Goal: Task Accomplishment & Management: Manage account settings

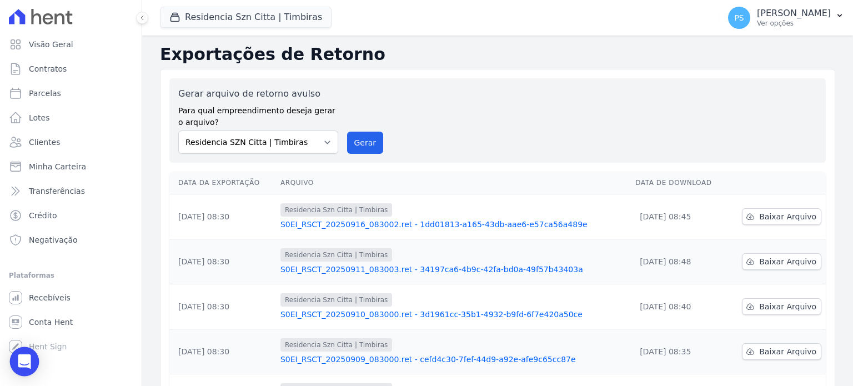
click at [34, 361] on div "Open Intercom Messenger" at bounding box center [24, 361] width 29 height 29
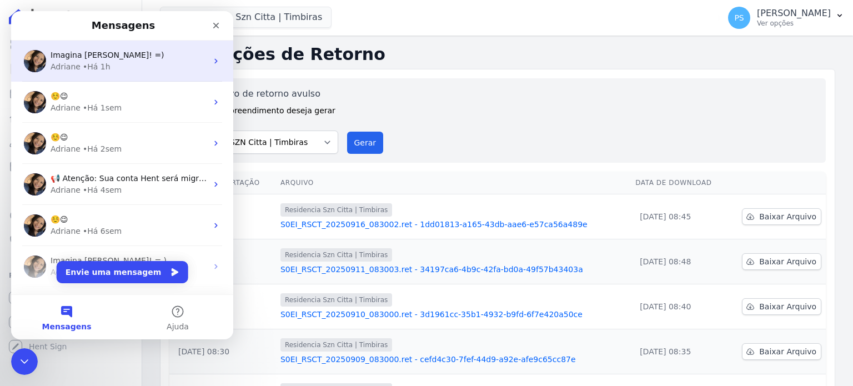
click at [89, 56] on span "Imagina [PERSON_NAME]! =)" at bounding box center [108, 55] width 114 height 9
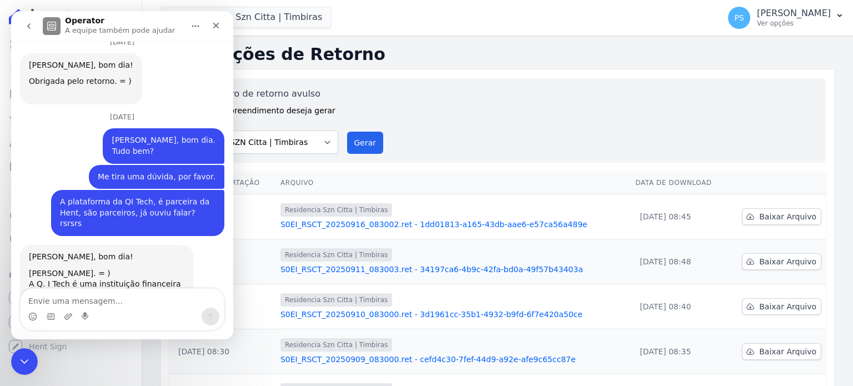
scroll to position [3273, 0]
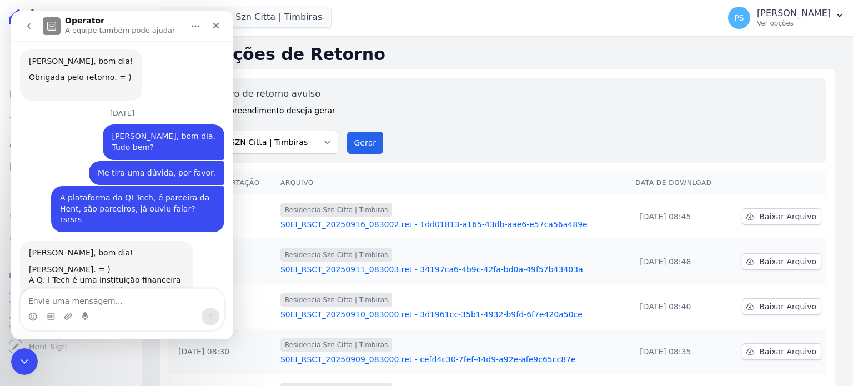
click at [116, 304] on textarea "Envie uma mensagem..." at bounding box center [122, 298] width 203 height 19
type textarea "Adriane, bom dia."
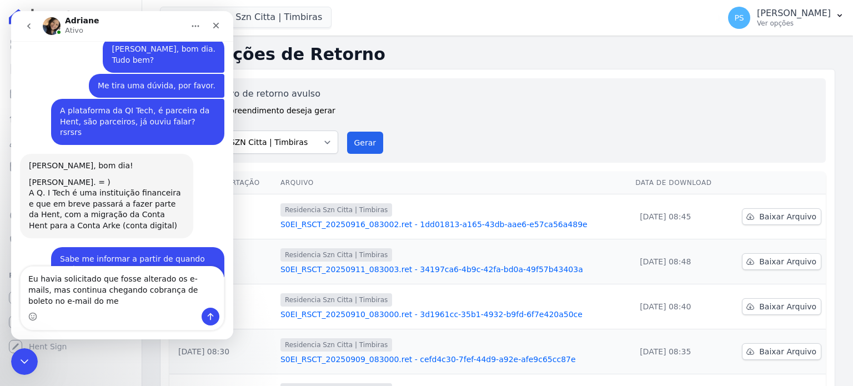
scroll to position [3361, 0]
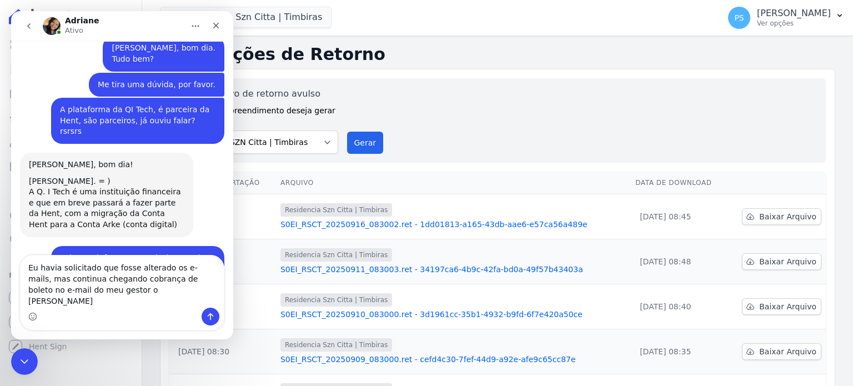
type textarea "Eu havia solicitado que fosse alterado os e-mails, mas continua chegando cobran…"
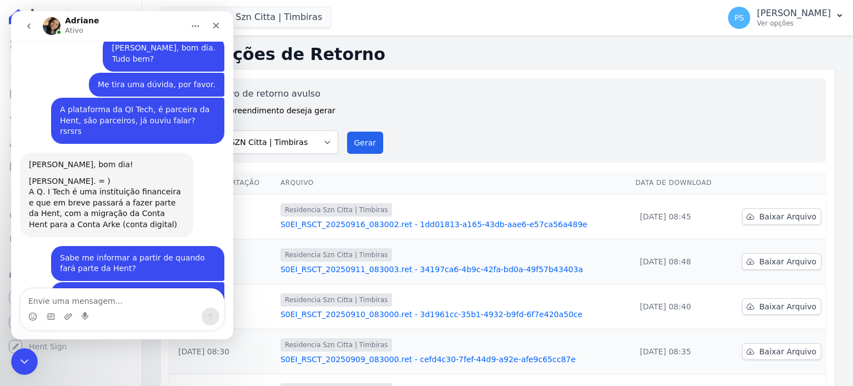
scroll to position [3393, 0]
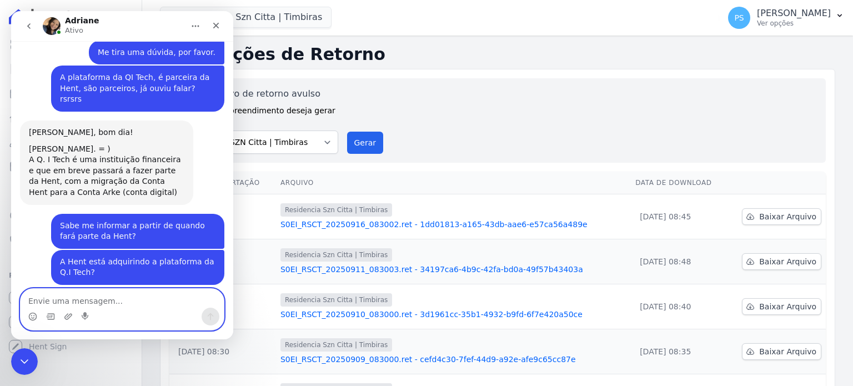
click at [128, 299] on textarea "Envie uma mensagem..." at bounding box center [122, 298] width 203 height 19
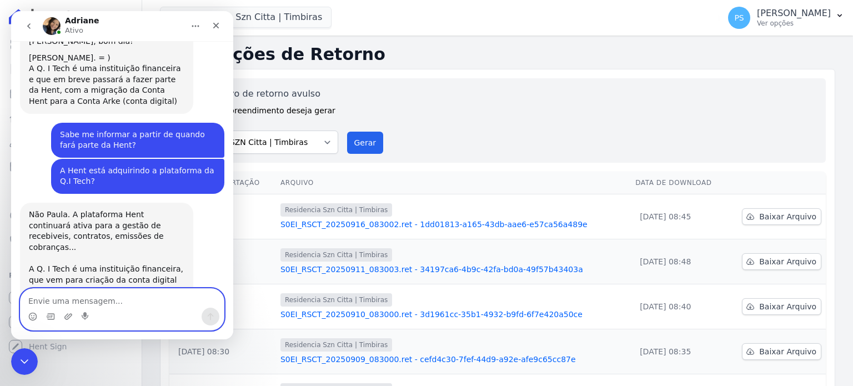
scroll to position [3498, 0]
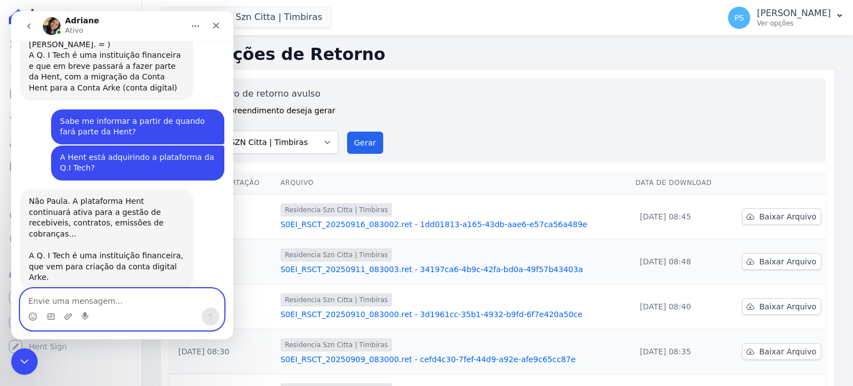
click at [104, 302] on textarea "Envie uma mensagem..." at bounding box center [122, 298] width 203 height 19
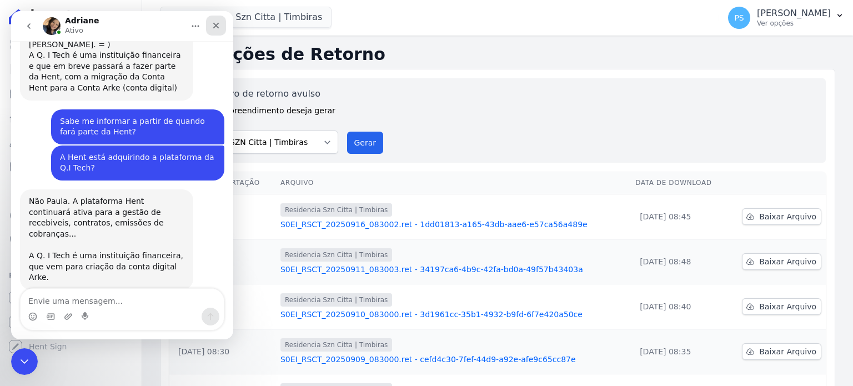
click at [217, 26] on icon "Fechar" at bounding box center [216, 26] width 6 height 6
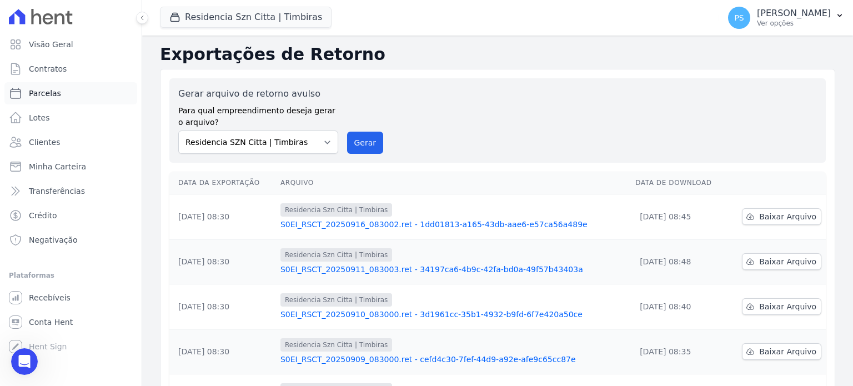
click at [39, 94] on span "Parcelas" at bounding box center [45, 93] width 32 height 11
select select
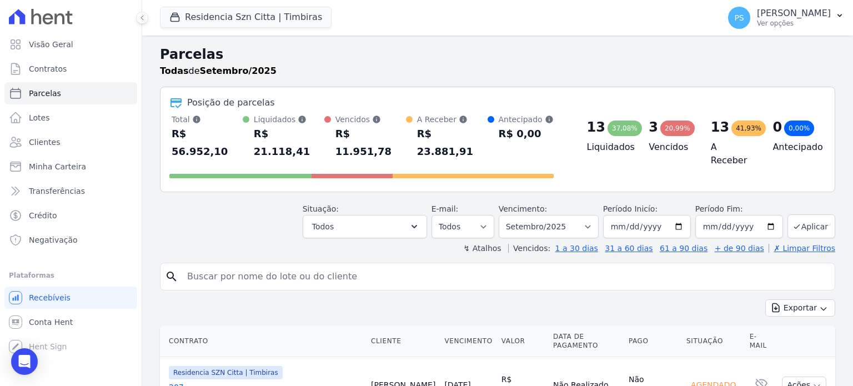
click at [273, 266] on input "search" at bounding box center [506, 277] width 650 height 22
type input "maria rosa"
select select
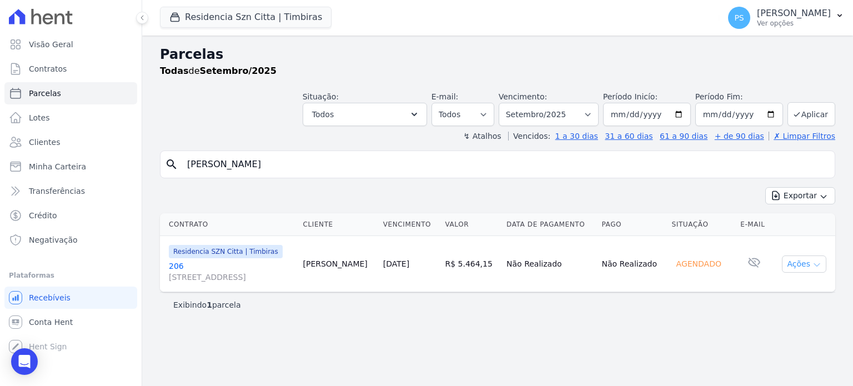
click at [818, 264] on icon "button" at bounding box center [817, 265] width 9 height 9
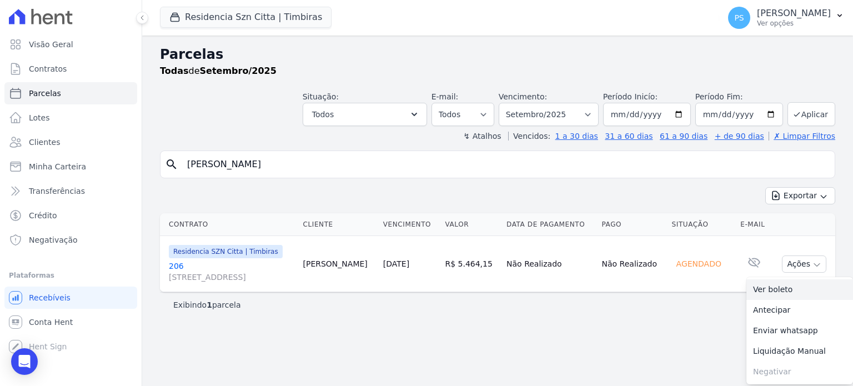
click at [771, 288] on link "Ver boleto" at bounding box center [800, 289] width 107 height 21
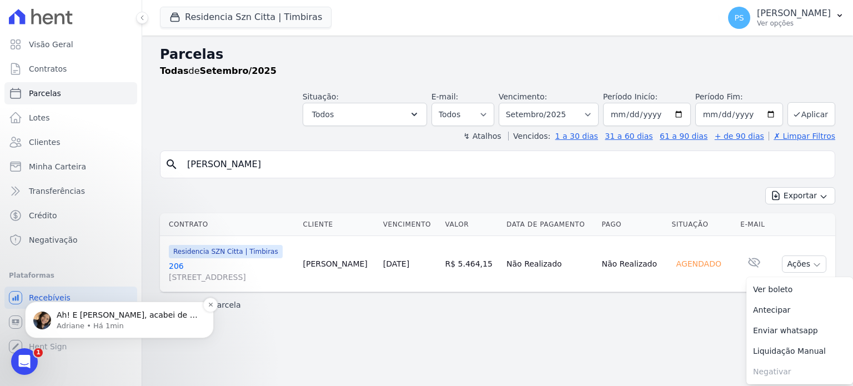
click at [119, 318] on p "Ah! E Paula, acabei de te o retorno do time de tecnologia e os e-mails com cobr…" at bounding box center [128, 315] width 143 height 11
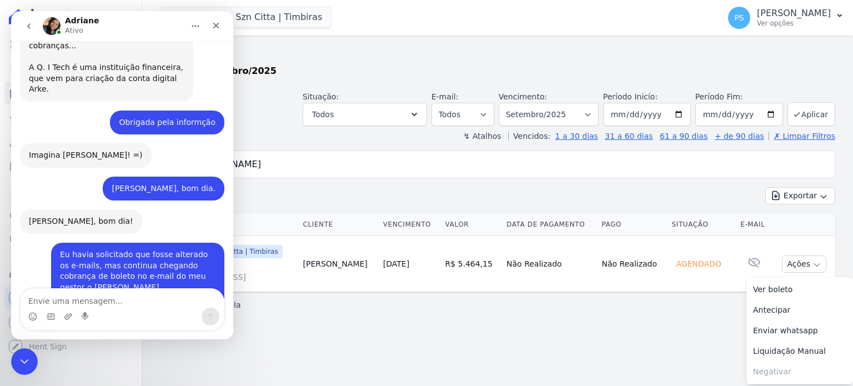
scroll to position [3687, 0]
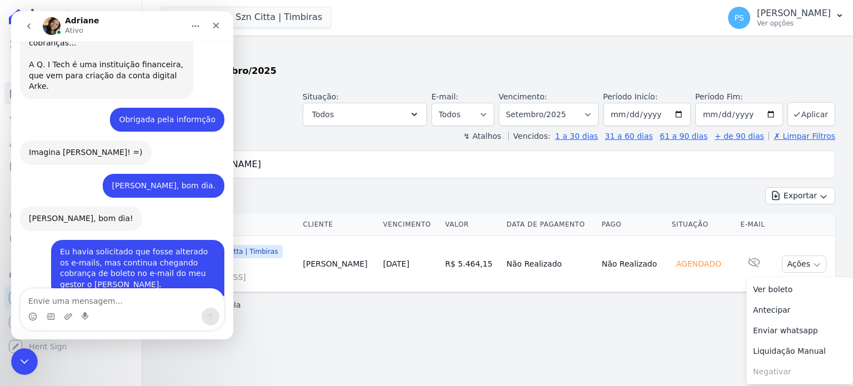
click at [87, 300] on textarea "Envie uma mensagem..." at bounding box center [122, 298] width 203 height 19
type textarea "Q"
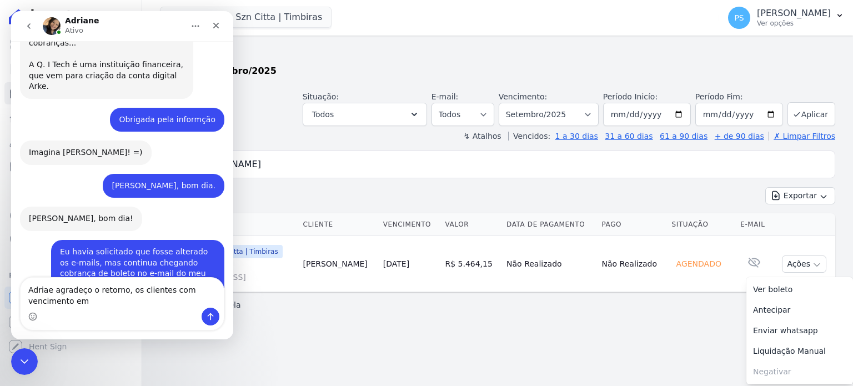
scroll to position [3698, 0]
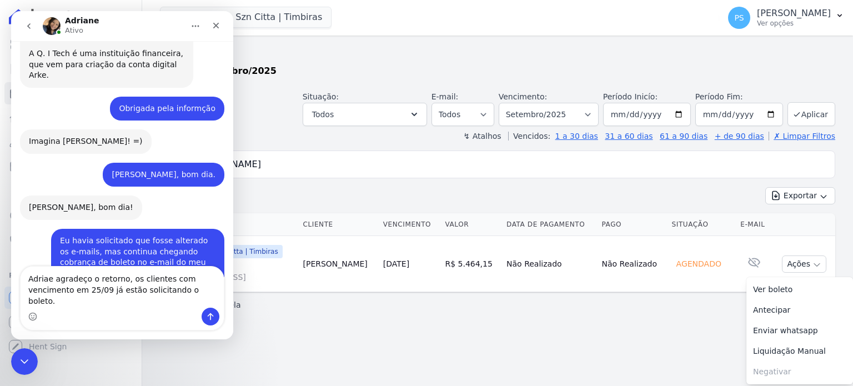
type textarea "Adriae agradeço o retorno, os clientes com vencimento em 25/09 já estão solicit…"
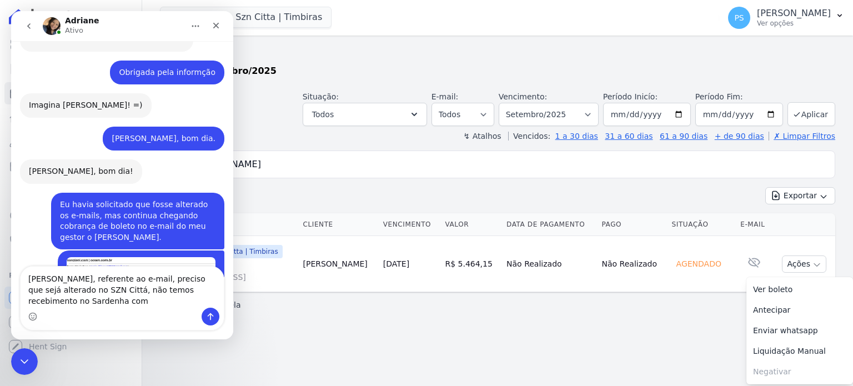
scroll to position [3746, 0]
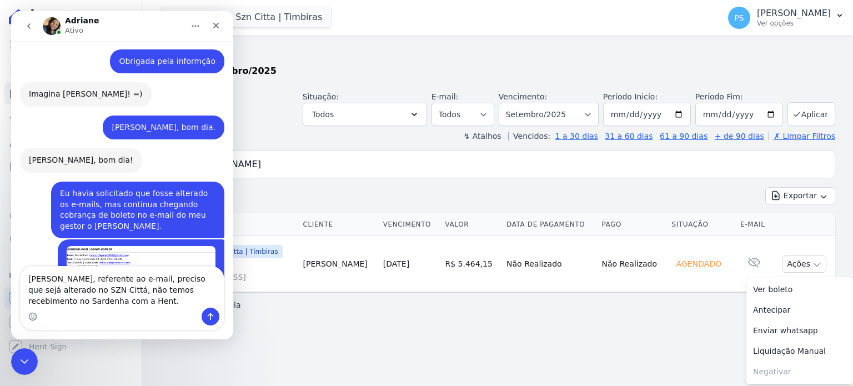
type textarea "Adriane, referente ao e-mail, preciso que sejá alterado no SZN Cittá, não temos…"
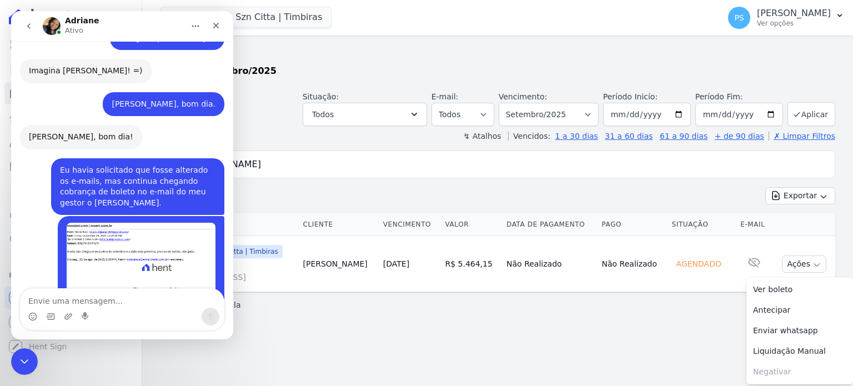
scroll to position [3771, 0]
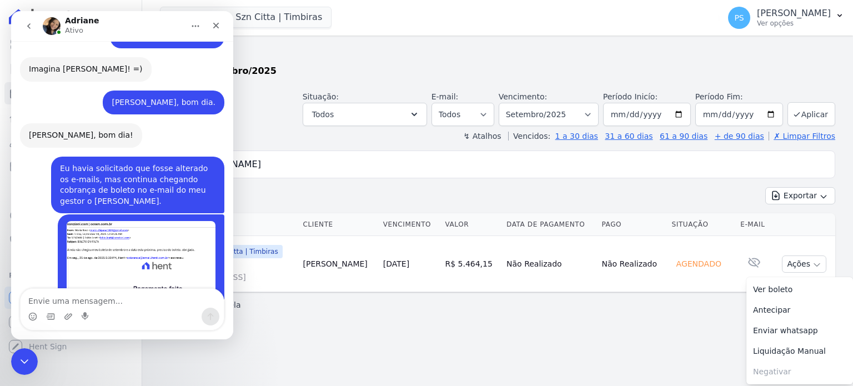
click at [115, 302] on textarea "Envie uma mensagem..." at bounding box center [122, 298] width 203 height 19
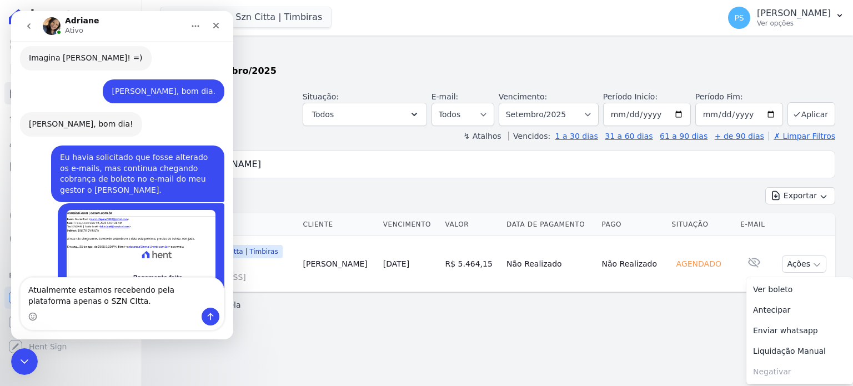
type textarea "Atualmemte estamos recebendo pela plataforma apenas o SZN CItta."
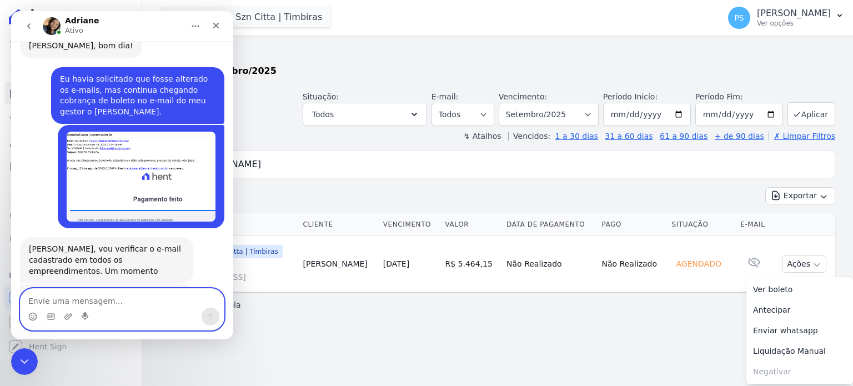
scroll to position [3862, 0]
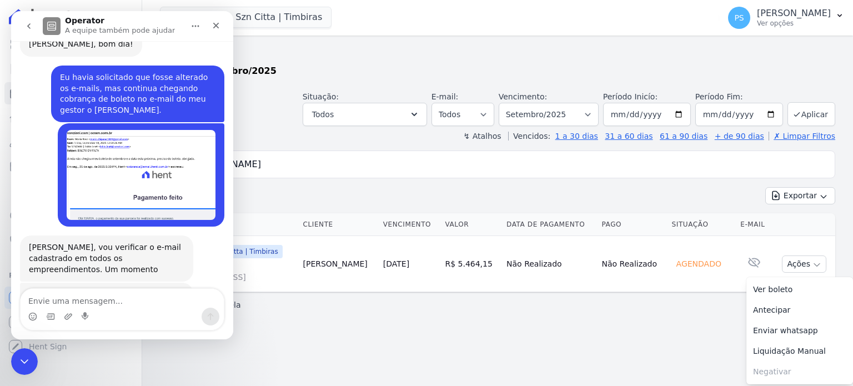
click at [582, 215] on th "Data de Pagamento" at bounding box center [549, 224] width 95 height 23
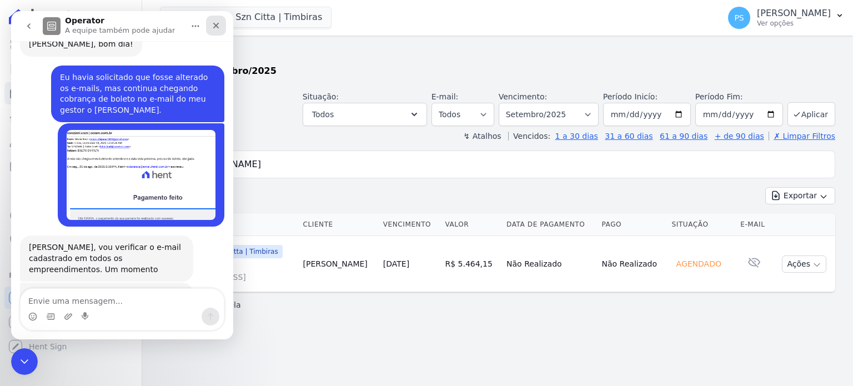
click at [213, 24] on icon "Fechar" at bounding box center [216, 25] width 9 height 9
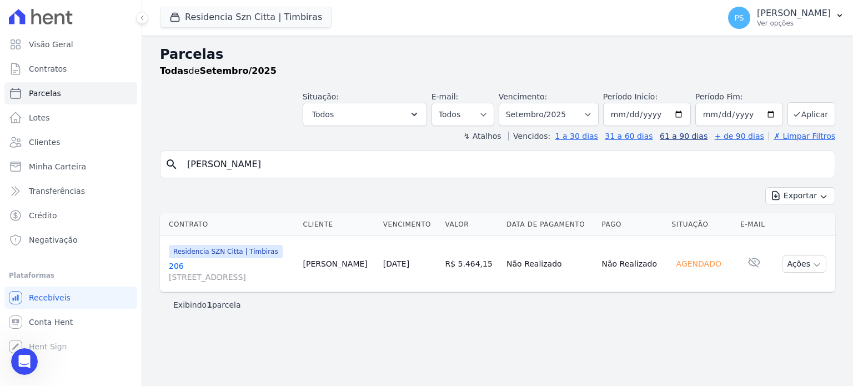
scroll to position [0, 0]
click at [681, 109] on input "2025-09-01" at bounding box center [647, 114] width 88 height 23
type input "2025-09-20"
click at [814, 111] on button "Aplicar" at bounding box center [812, 114] width 48 height 24
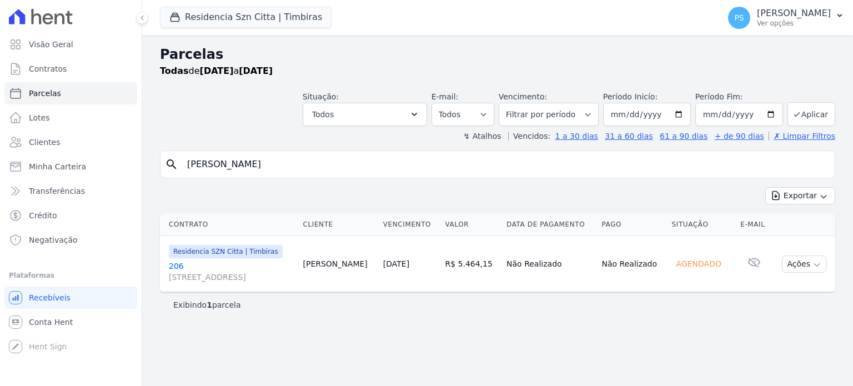
select select
drag, startPoint x: 243, startPoint y: 164, endPoint x: 127, endPoint y: 168, distance: 115.6
click at [128, 168] on div "Visão Geral Contratos Parcelas Lotes Clientes Minha Carteira Transferências Cré…" at bounding box center [426, 193] width 853 height 386
click at [817, 111] on button "Aplicar" at bounding box center [812, 114] width 48 height 24
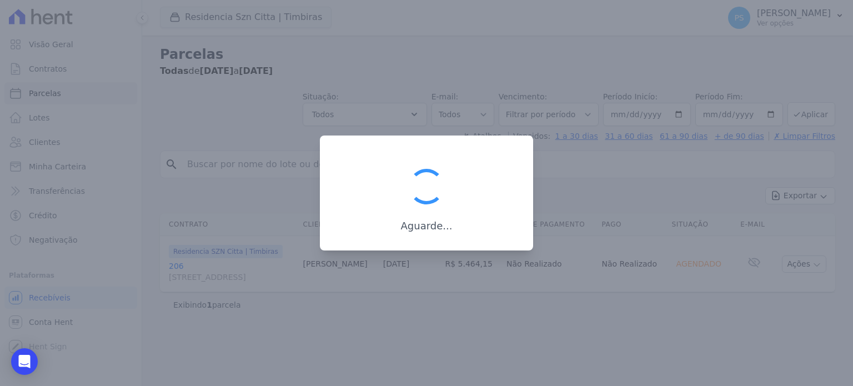
select select
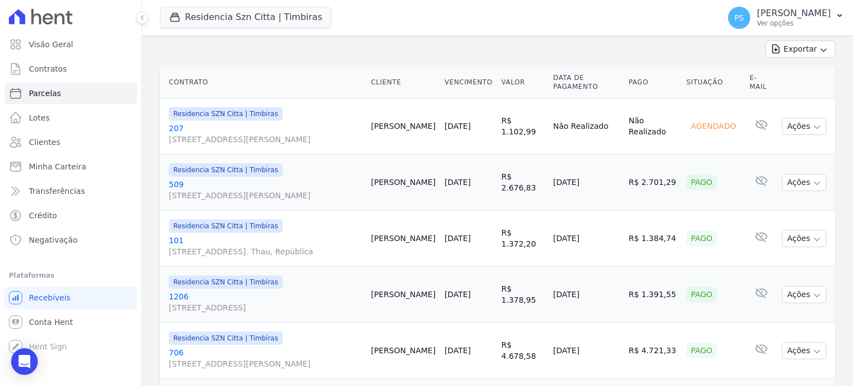
scroll to position [278, 0]
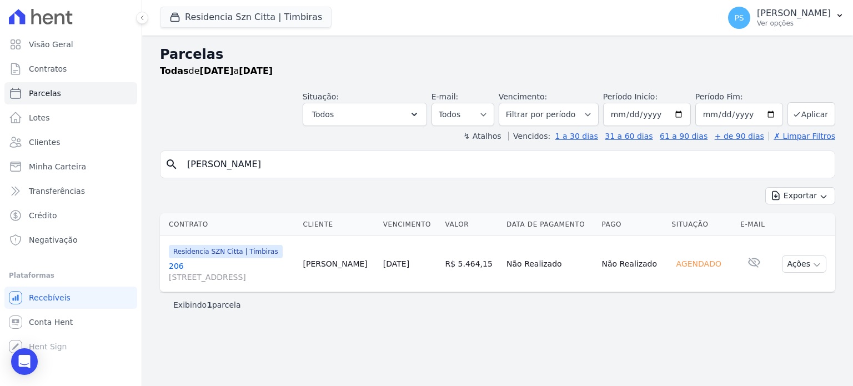
select select
drag, startPoint x: 192, startPoint y: 166, endPoint x: 114, endPoint y: 164, distance: 77.8
click at [118, 164] on div "Visão Geral Contratos Parcelas Lotes Clientes Minha Carteira Transferências Cré…" at bounding box center [426, 193] width 853 height 386
click at [43, 97] on span "Parcelas" at bounding box center [45, 93] width 32 height 11
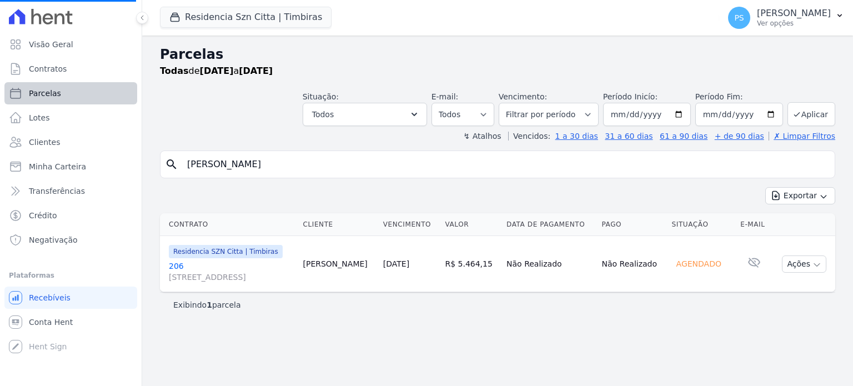
select select
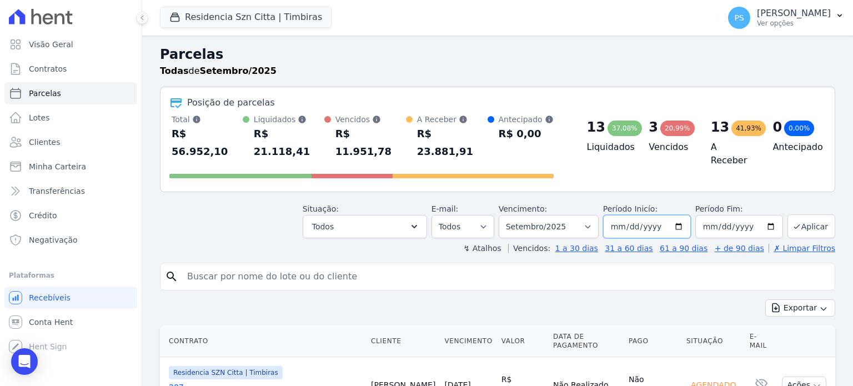
click at [676, 215] on input "[DATE]" at bounding box center [647, 226] width 88 height 23
type input "[DATE]"
click at [812, 214] on button "Aplicar" at bounding box center [812, 226] width 48 height 24
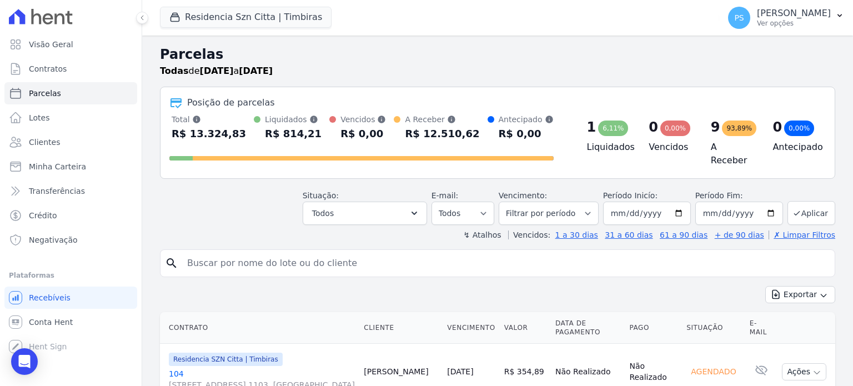
select select
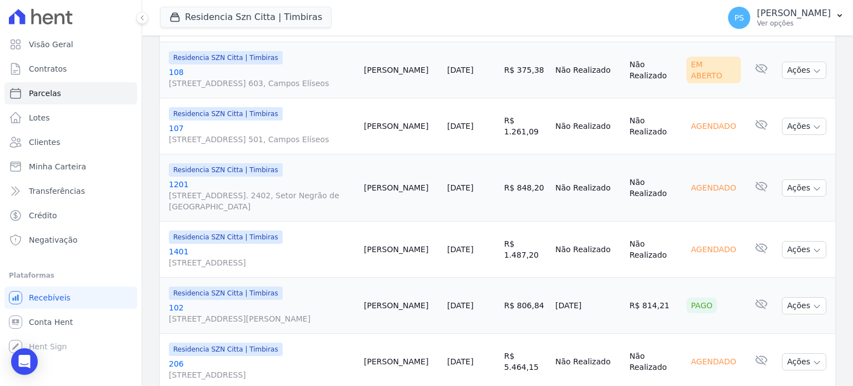
scroll to position [357, 0]
